Goal: Complete application form

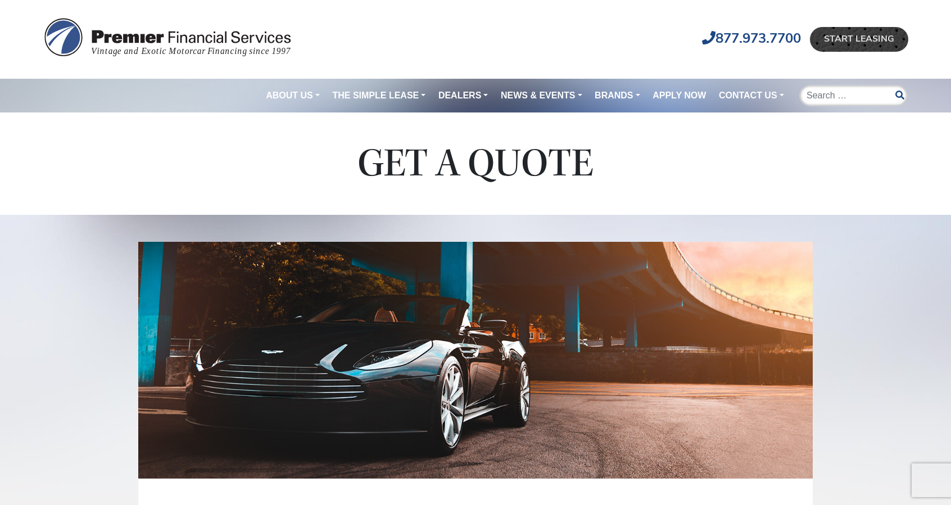
scroll to position [393, 0]
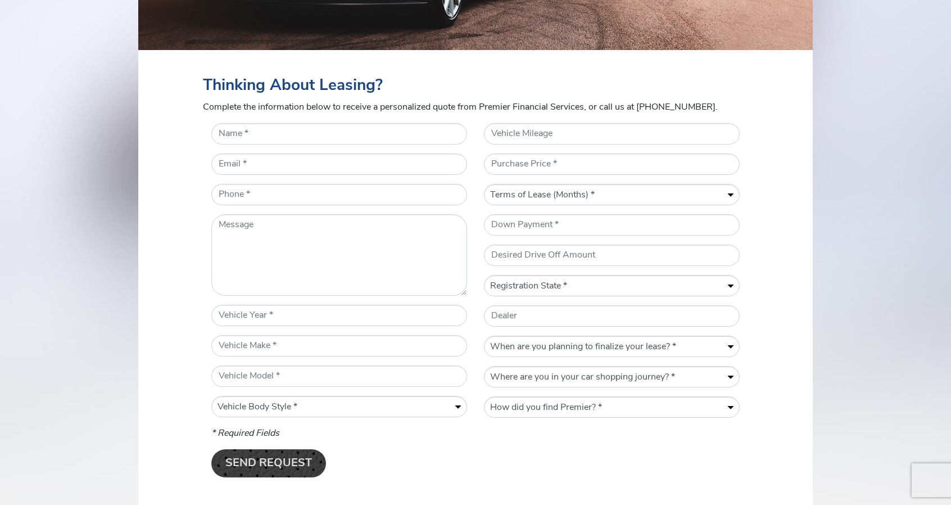
scroll to position [506, 0]
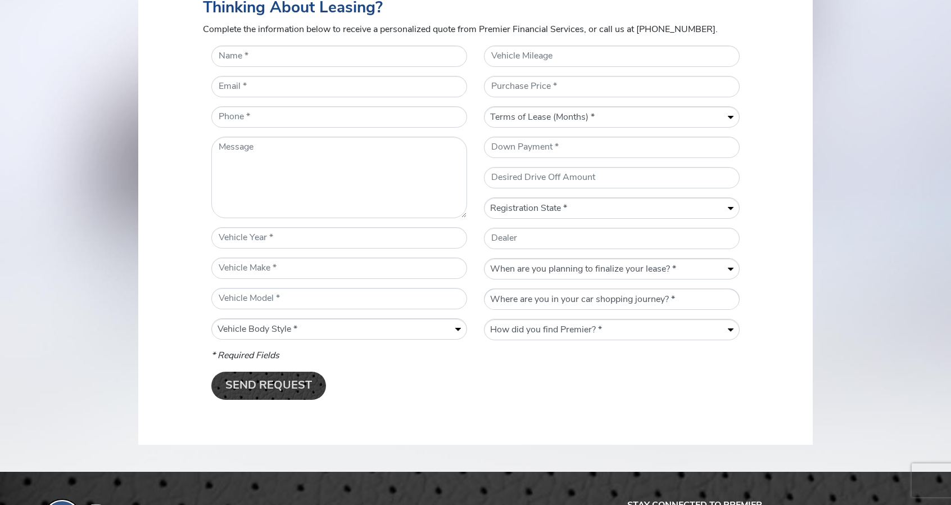
click at [624, 301] on select "Where are you in your car shopping journey? * Gathering information Actively sh…" at bounding box center [611, 299] width 255 height 21
click at [612, 297] on select "Where are you in your car shopping journey? * Gathering information Actively sh…" at bounding box center [611, 299] width 255 height 21
click at [617, 292] on select "Where are you in your car shopping journey? * Gathering information Actively sh…" at bounding box center [611, 299] width 255 height 21
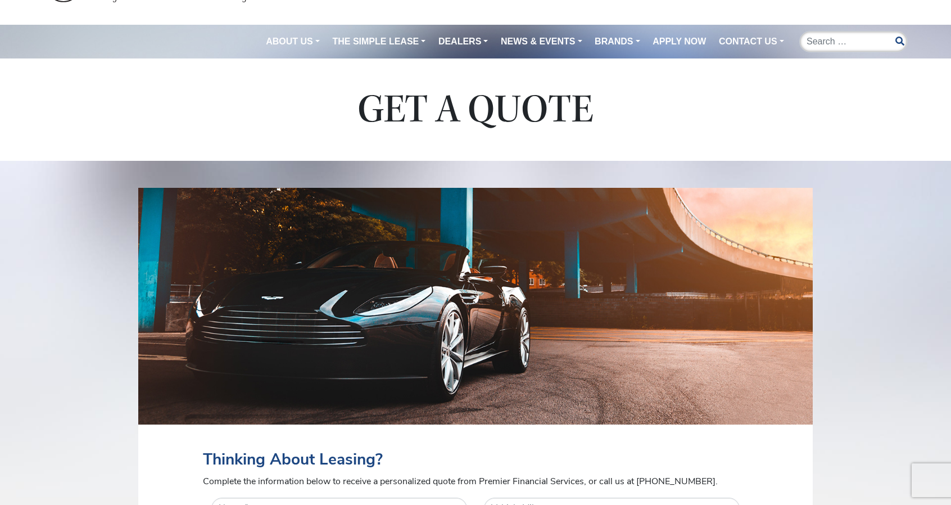
scroll to position [0, 0]
